Goal: Task Accomplishment & Management: Use online tool/utility

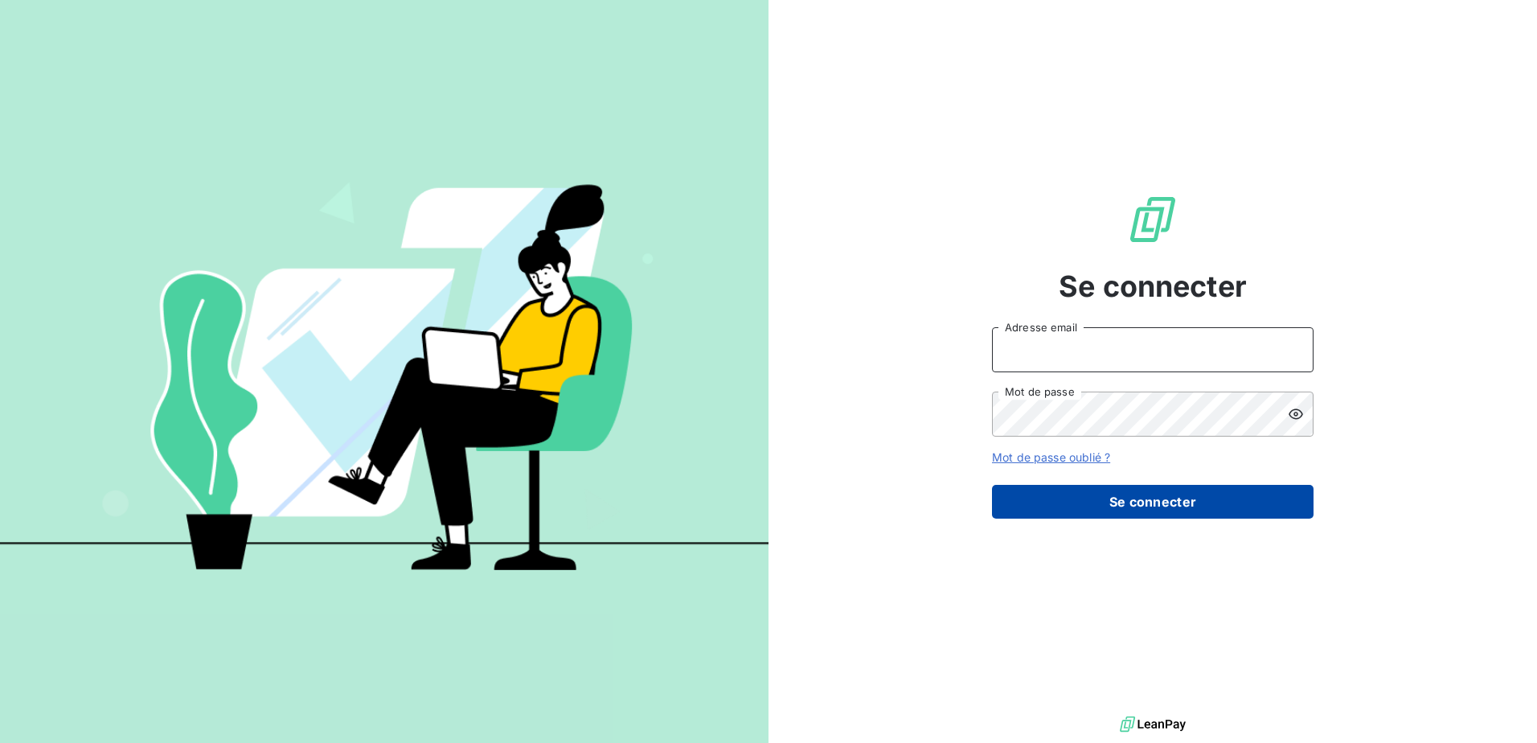
type input "[EMAIL_ADDRESS][PERSON_NAME][DOMAIN_NAME]"
click at [1270, 496] on button "Se connecter" at bounding box center [1153, 502] width 322 height 34
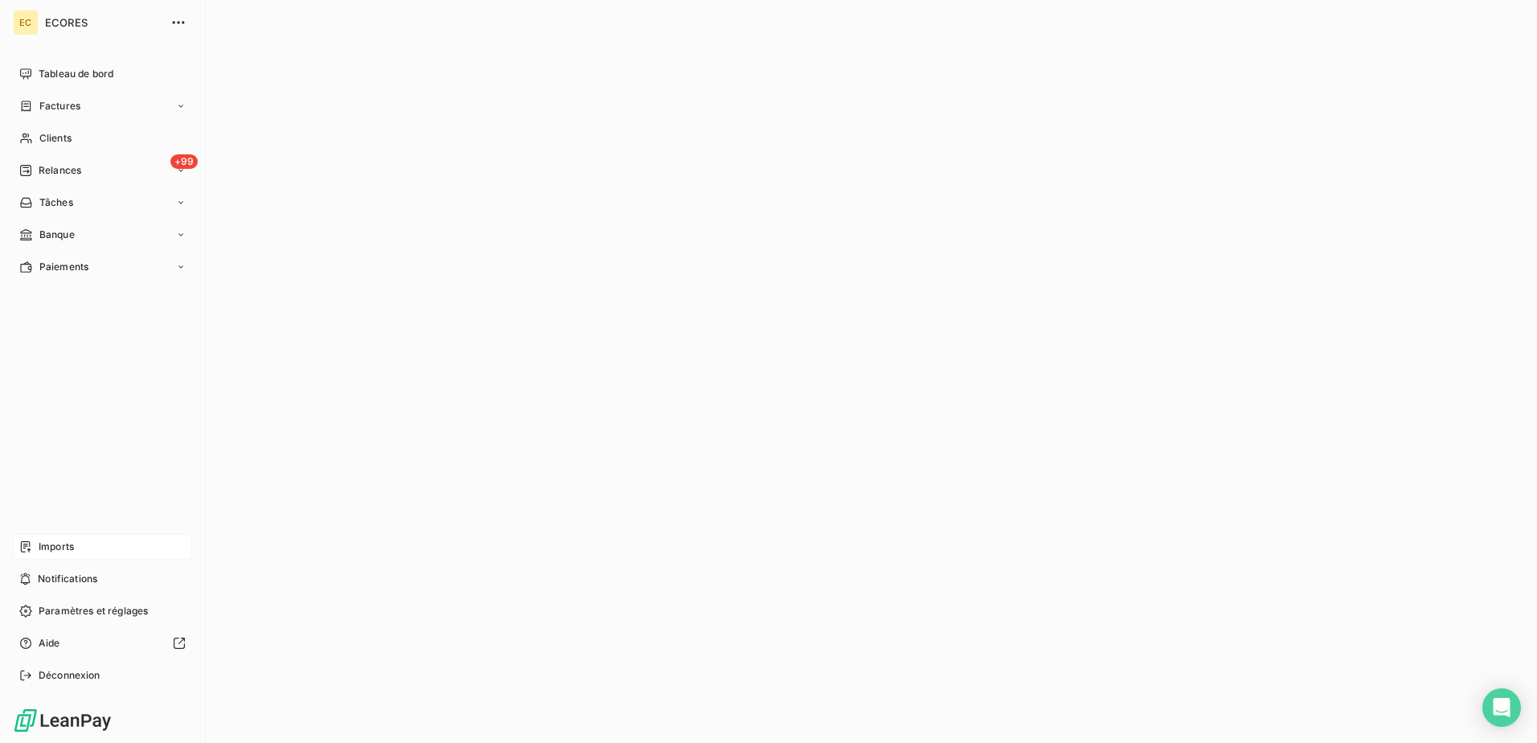
click at [35, 545] on div "Imports" at bounding box center [102, 547] width 179 height 26
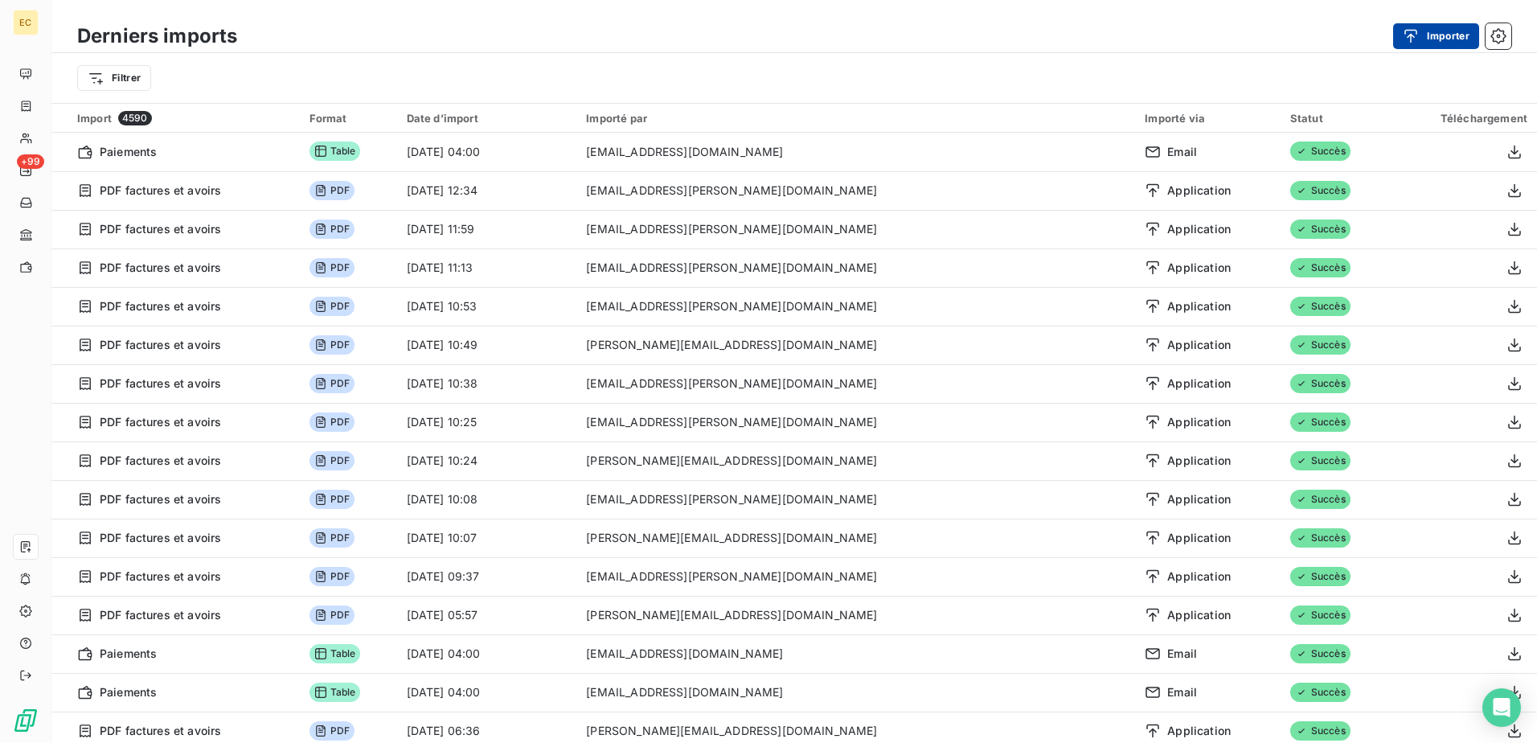
click at [1422, 38] on div "button" at bounding box center [1415, 36] width 24 height 16
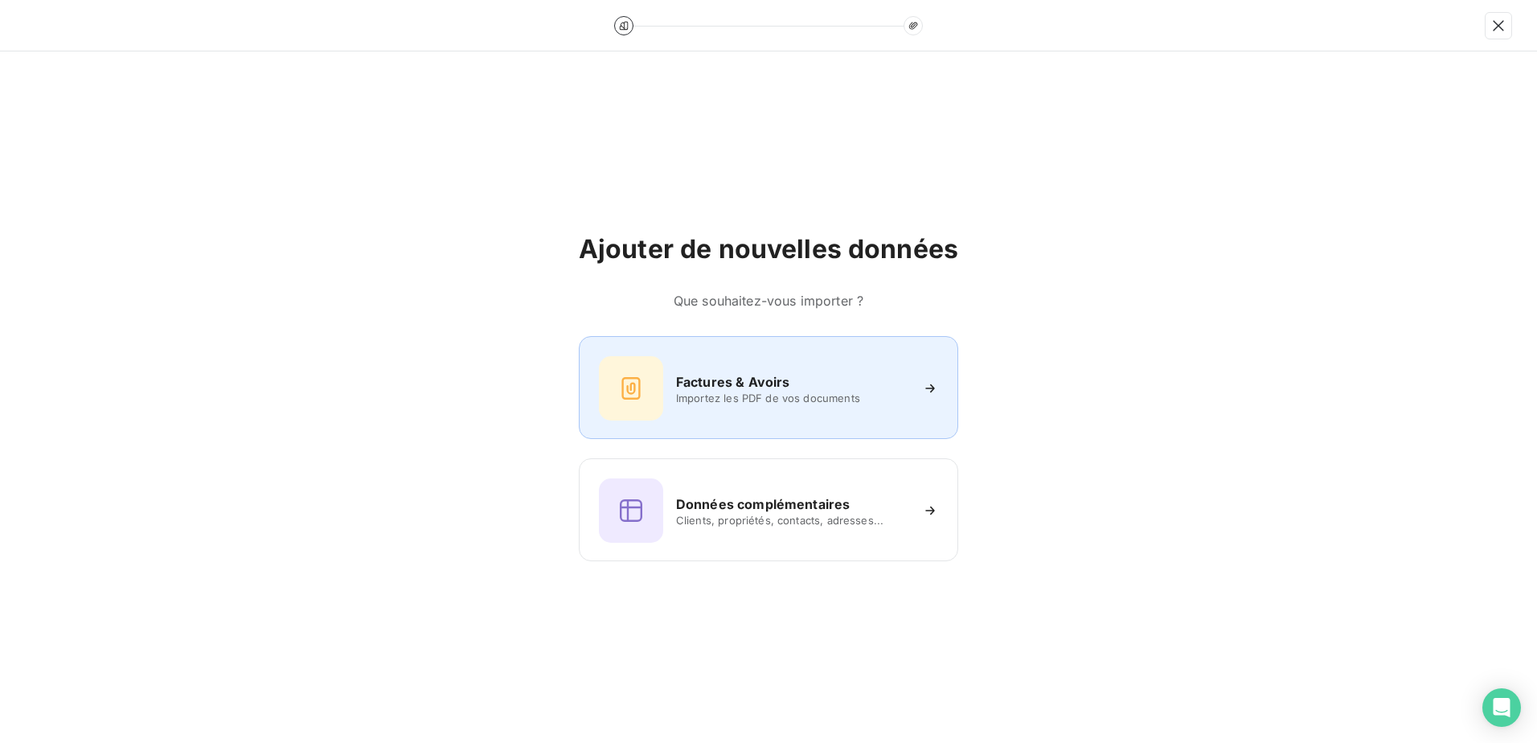
click at [733, 379] on h6 "Factures & Avoirs" at bounding box center [733, 381] width 114 height 19
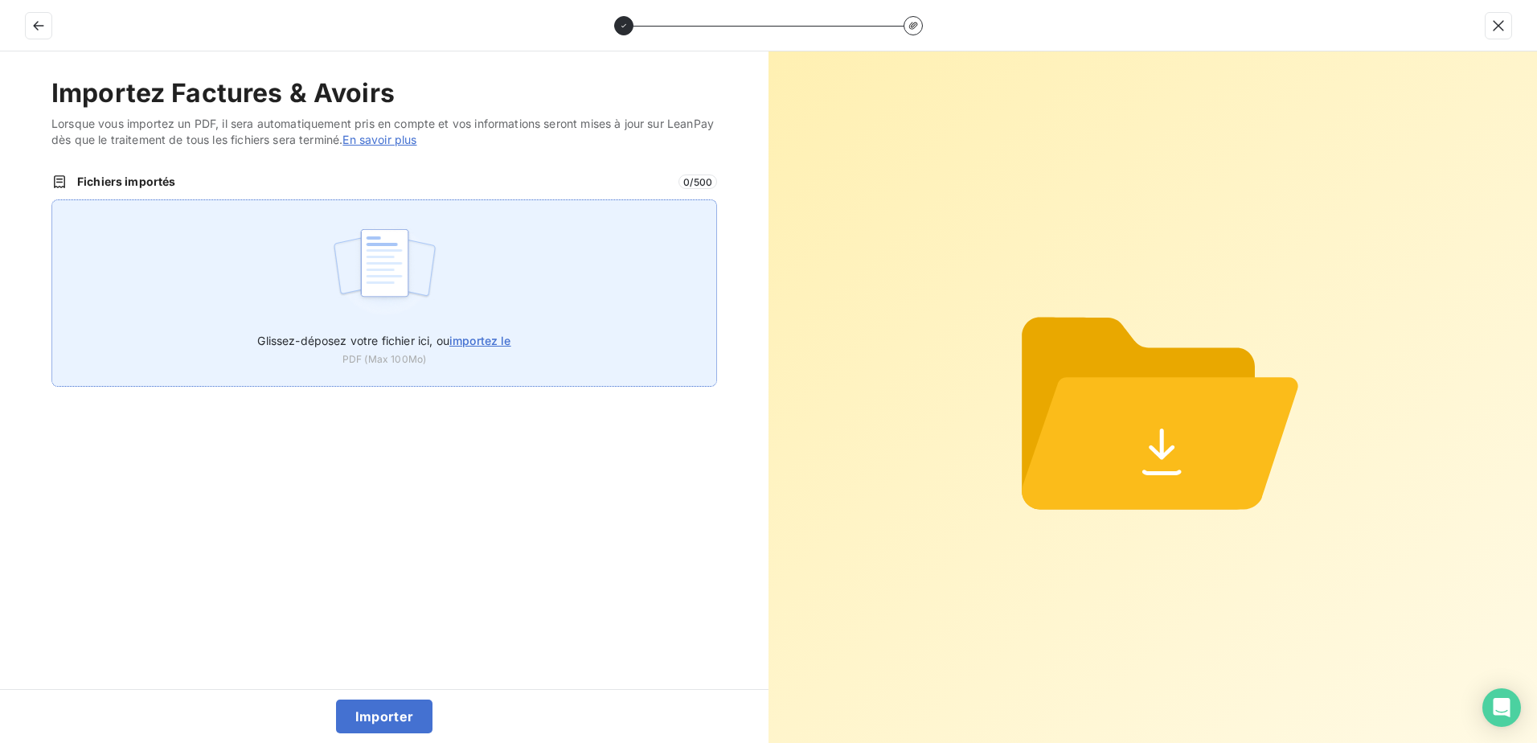
click at [407, 291] on img at bounding box center [384, 271] width 107 height 103
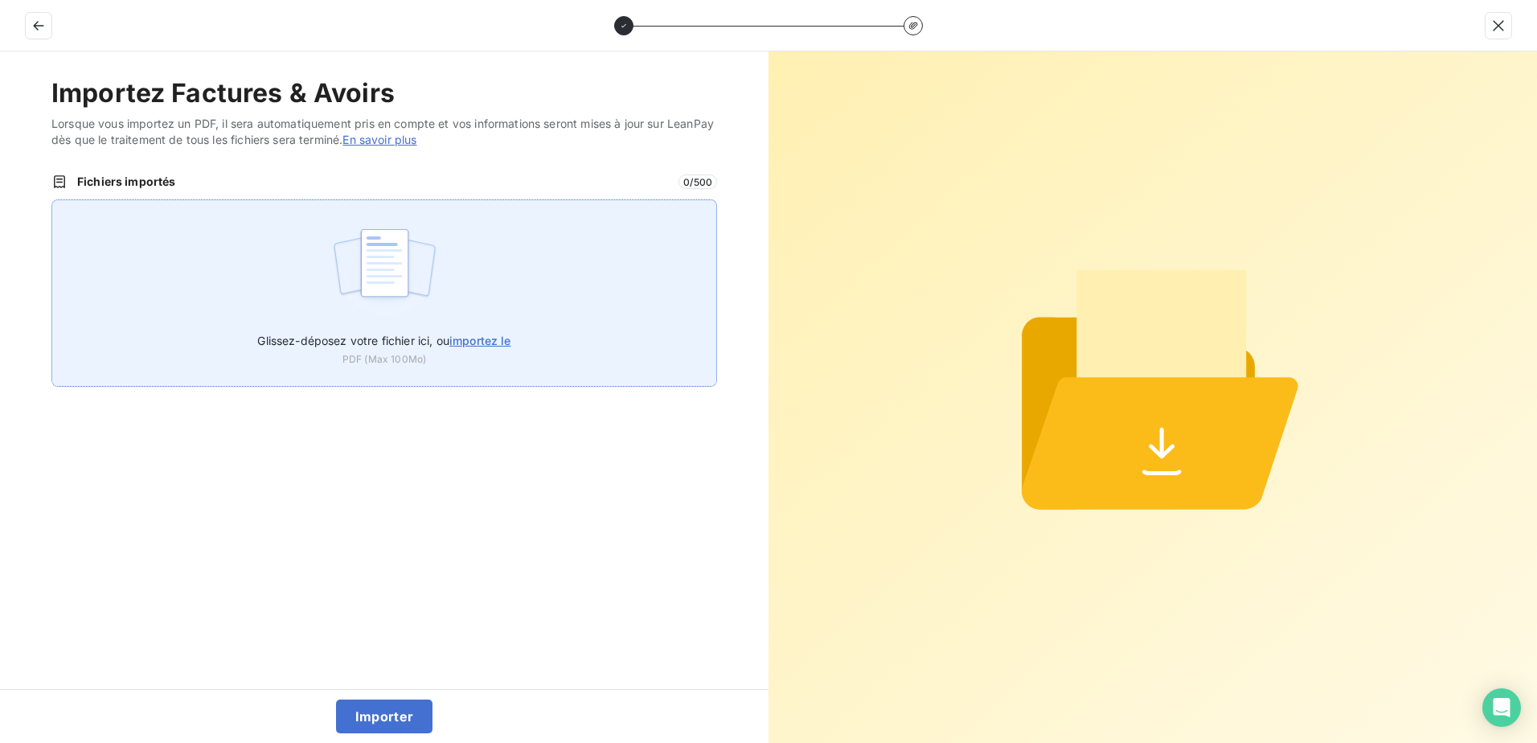
type input "C:\fakepath\FEF-2025-2610.pdf"
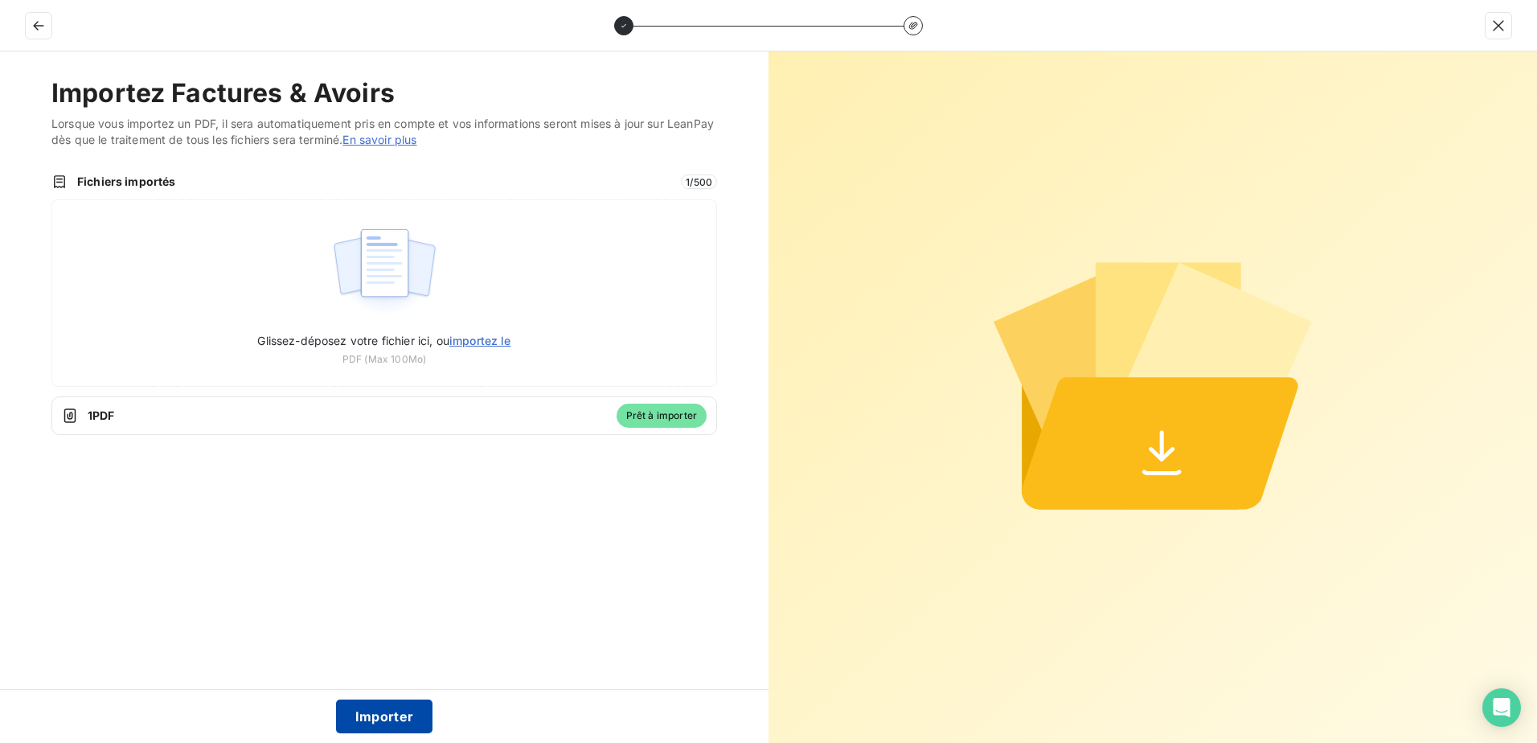
click at [389, 724] on button "Importer" at bounding box center [384, 717] width 97 height 34
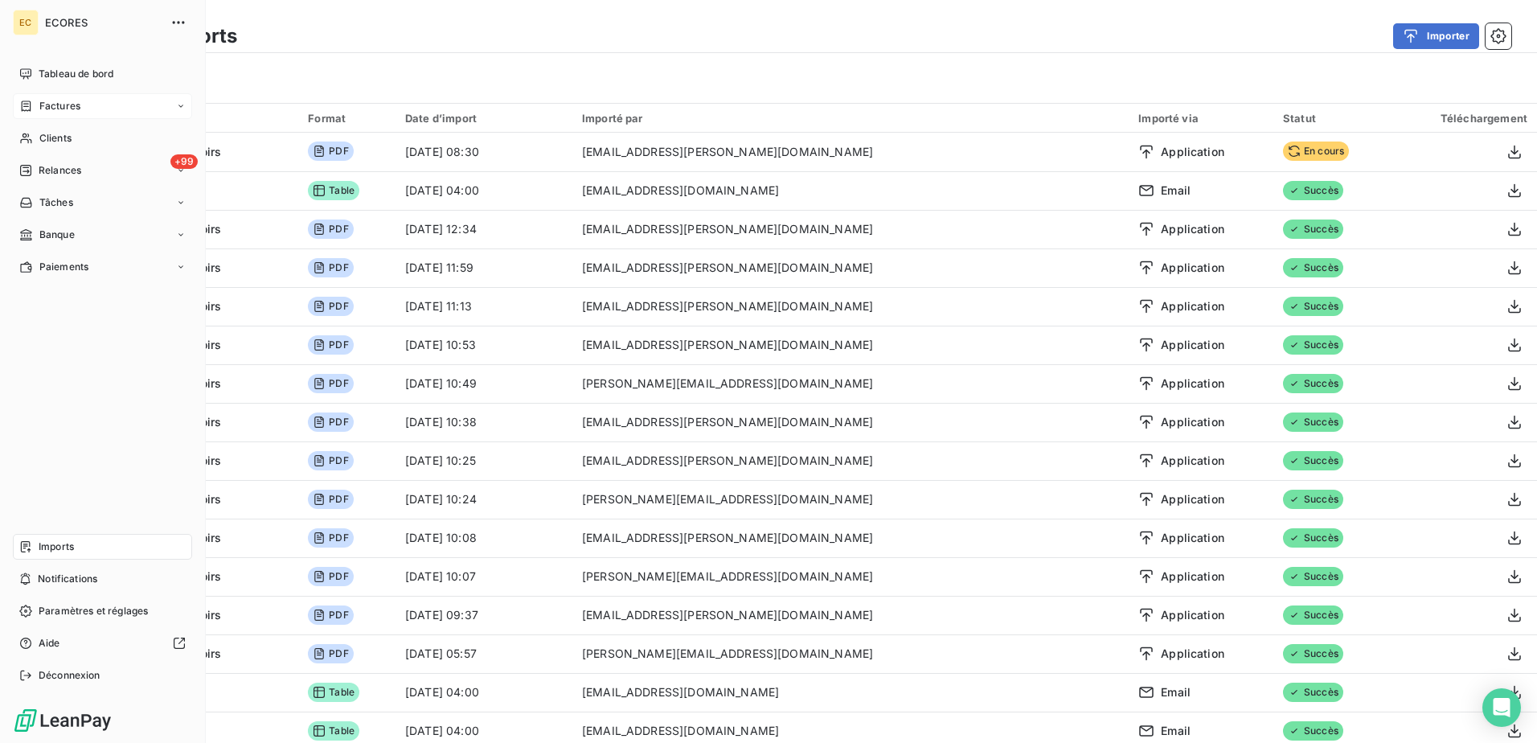
click at [37, 106] on div "Factures" at bounding box center [49, 106] width 61 height 14
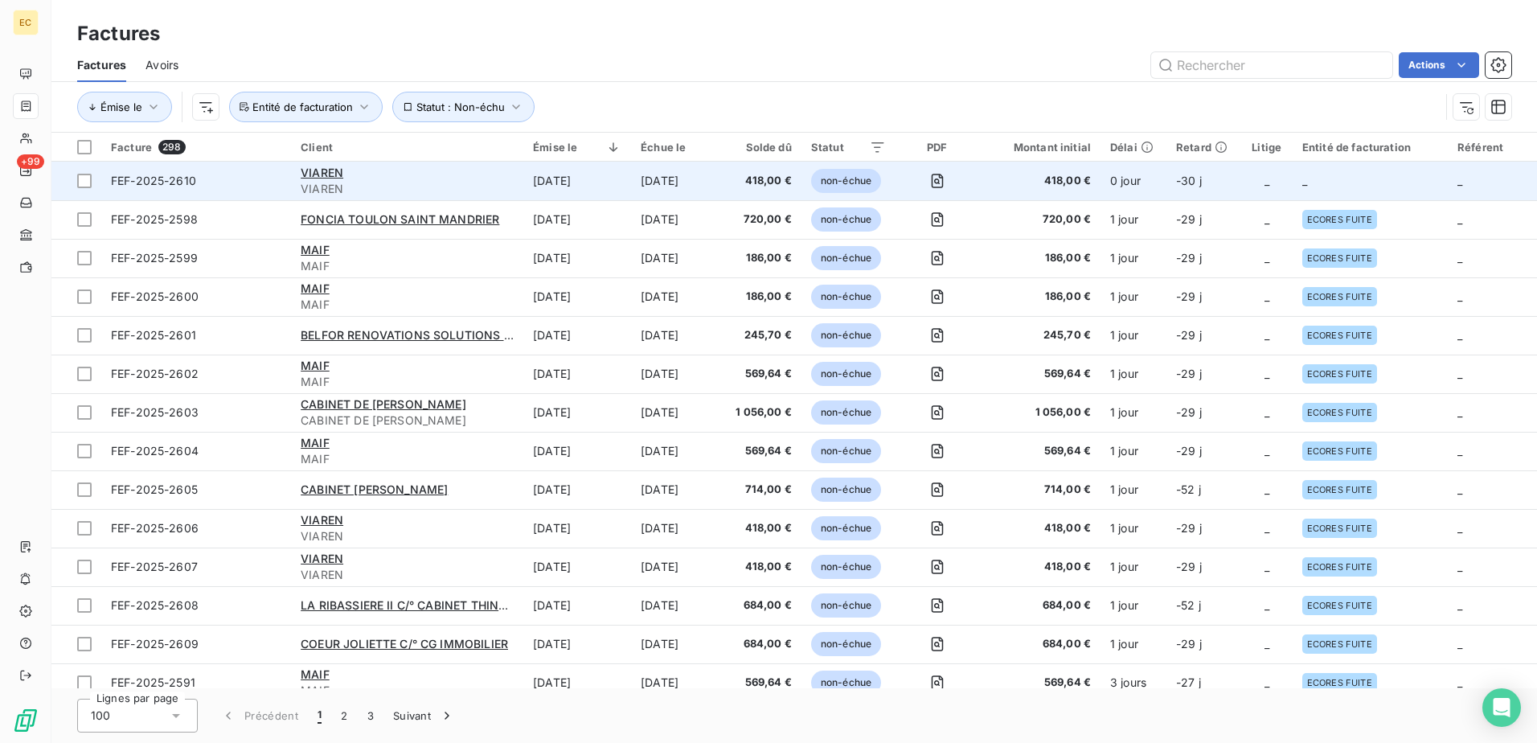
click at [1139, 174] on td "0 jour" at bounding box center [1134, 181] width 66 height 39
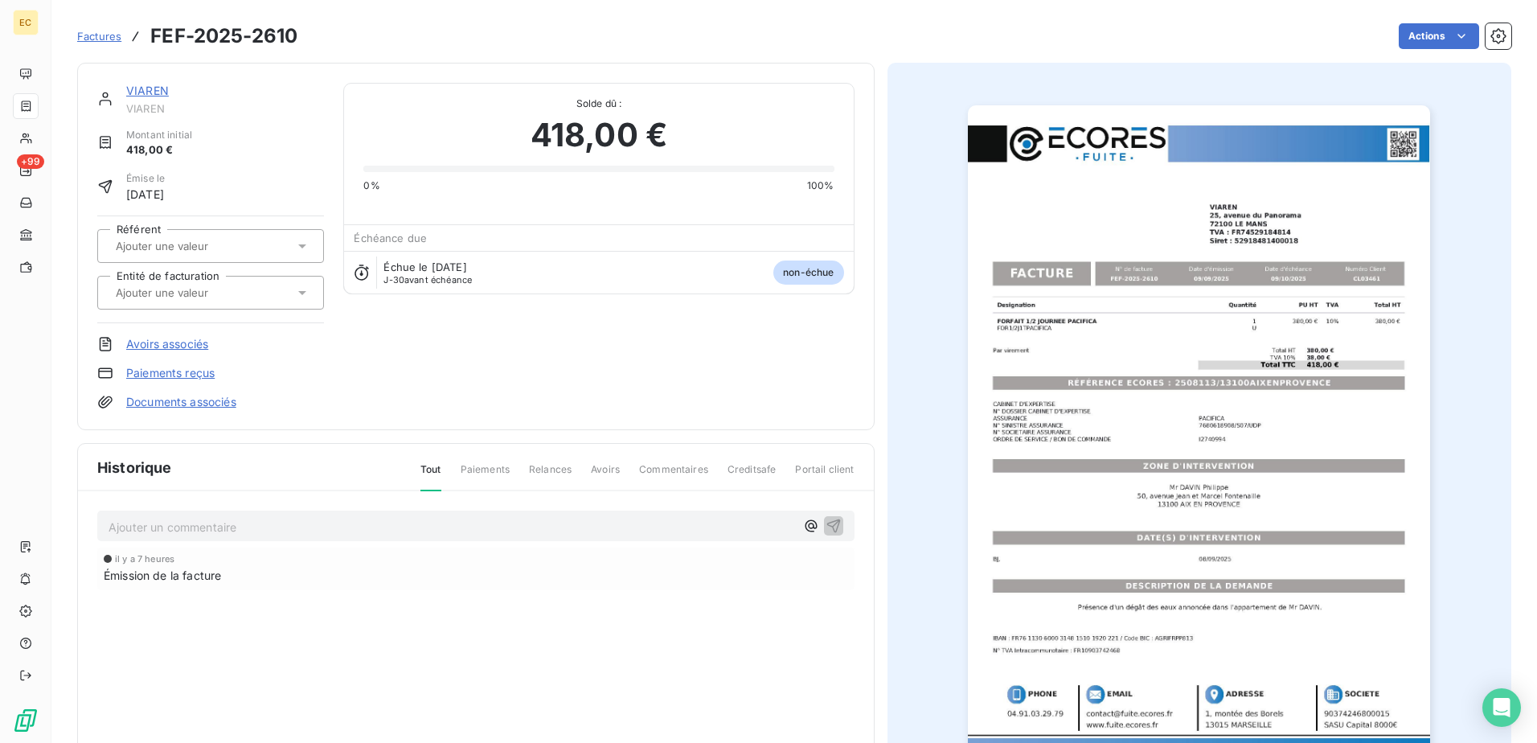
click at [203, 410] on div "VIAREN VIAREN Montant initial 418,00 € Émise le 9 sept. 2025 Référent Entité de…" at bounding box center [476, 246] width 798 height 367
click at [200, 407] on link "Documents associés" at bounding box center [181, 402] width 110 height 16
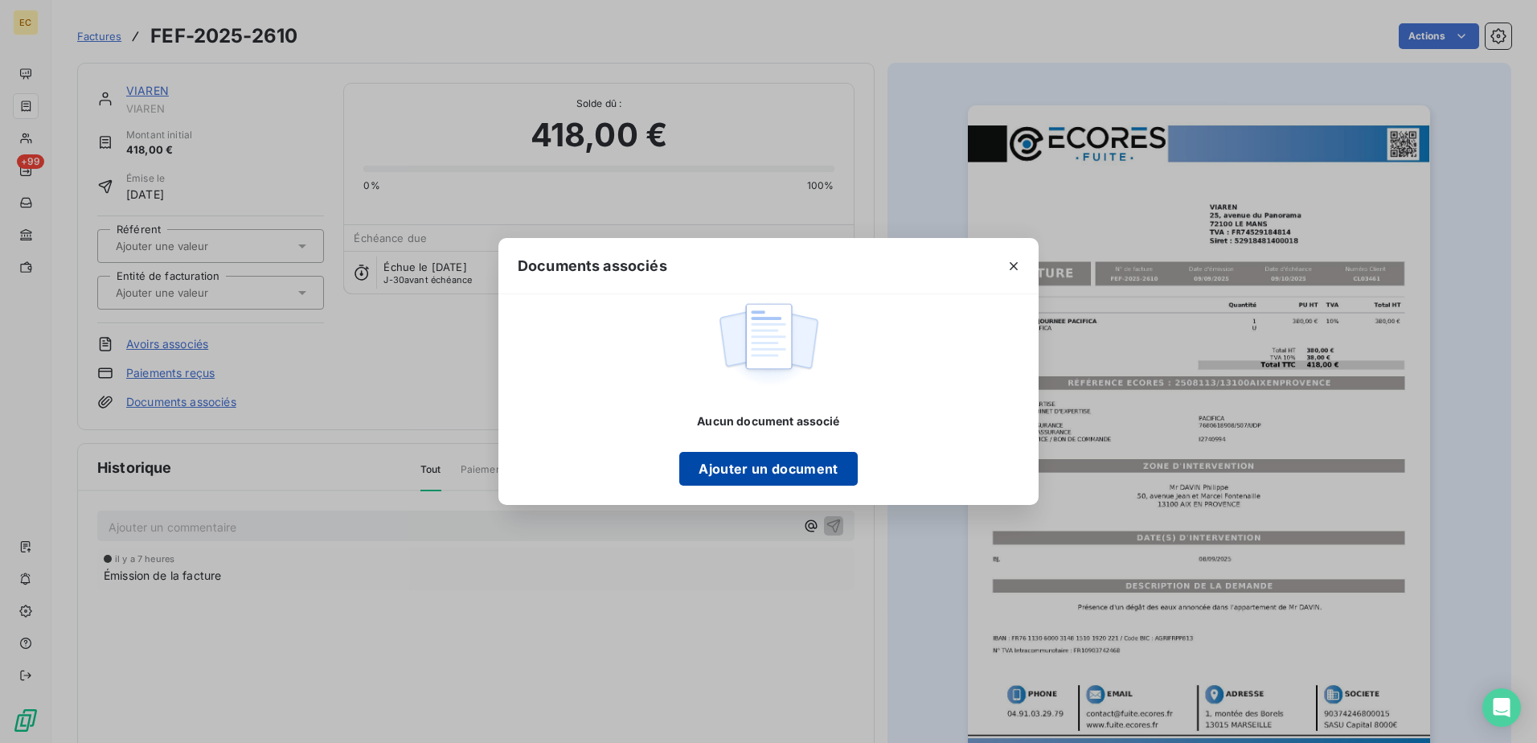
click at [736, 467] on button "Ajouter un document" at bounding box center [768, 469] width 178 height 34
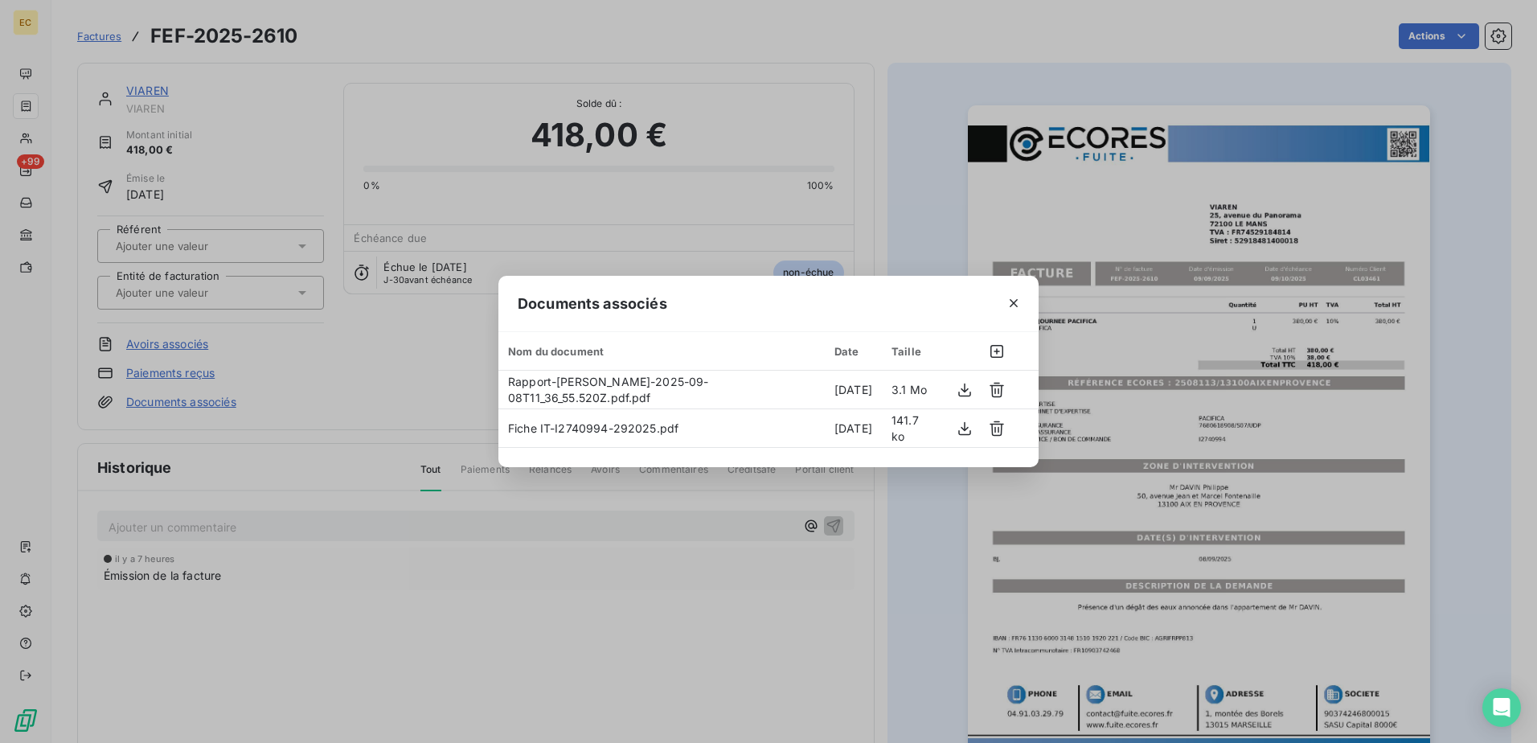
click at [224, 292] on div "Documents associés Nom du document Date Taille Rapport-Mr DAVIN Philippe-2025-0…" at bounding box center [768, 371] width 1537 height 743
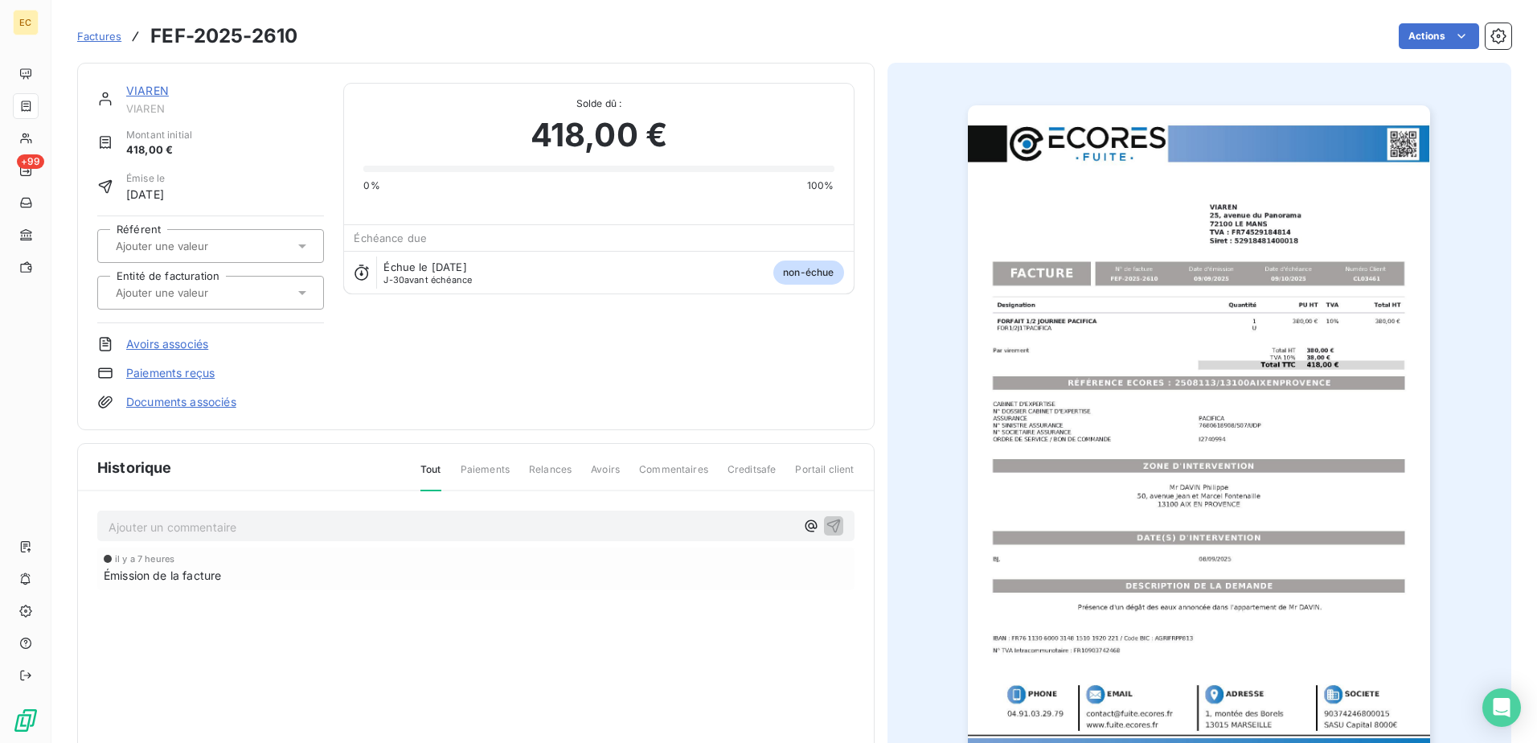
click at [224, 292] on input "text" at bounding box center [195, 292] width 162 height 14
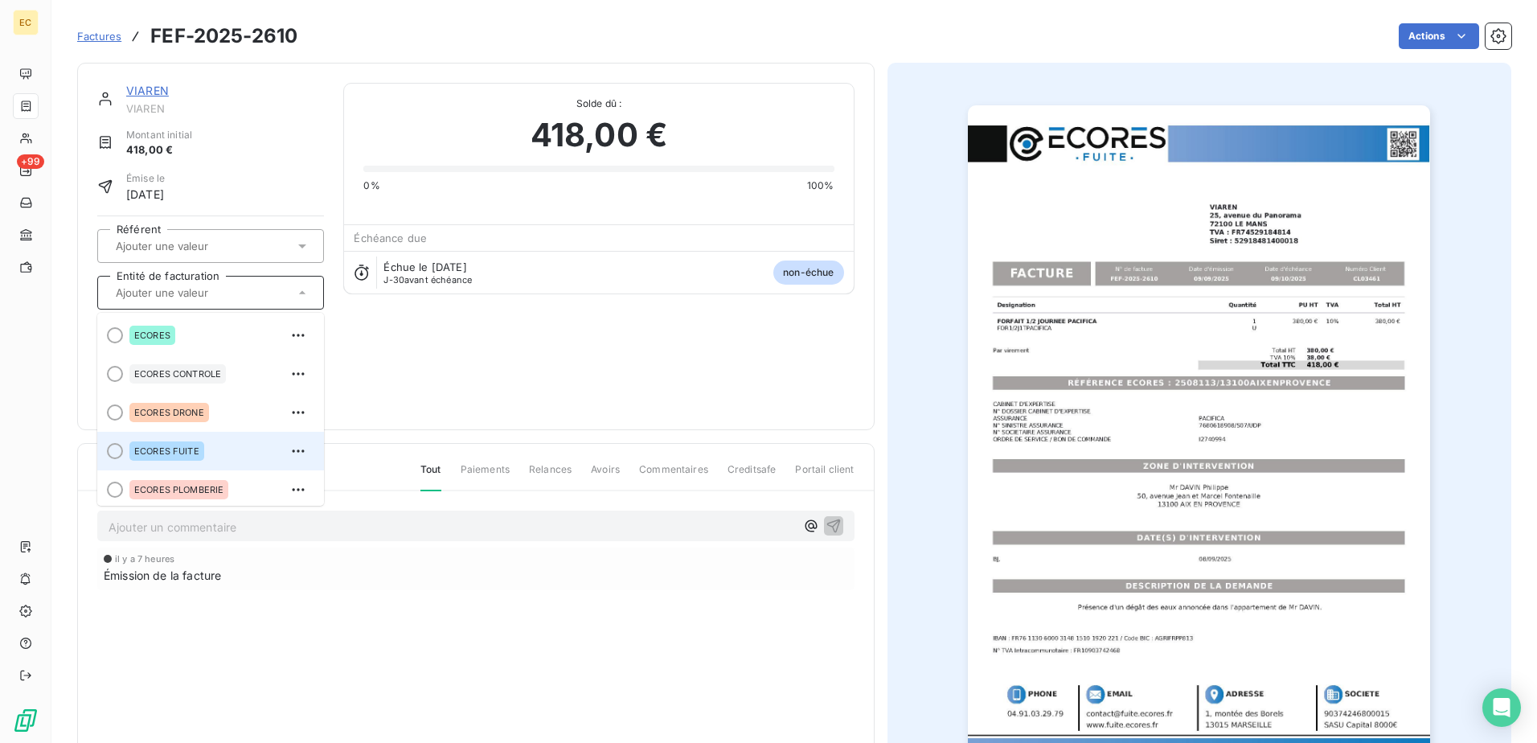
click at [227, 440] on div "ECORES FUITE" at bounding box center [220, 451] width 182 height 26
